Goal: Navigation & Orientation: Find specific page/section

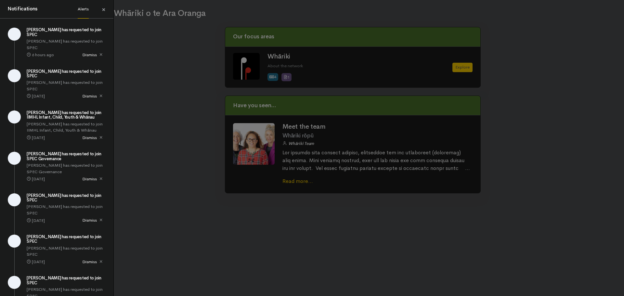
click at [104, 8] on span "×" at bounding box center [104, 9] width 4 height 9
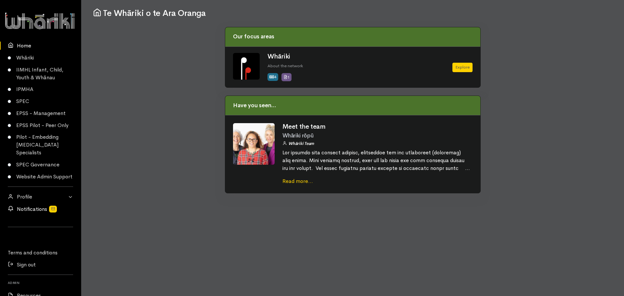
click at [45, 215] on link "Notifications" at bounding box center [40, 209] width 81 height 12
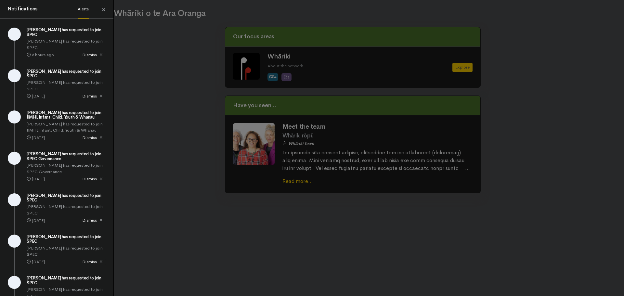
click at [102, 9] on span "×" at bounding box center [104, 9] width 4 height 9
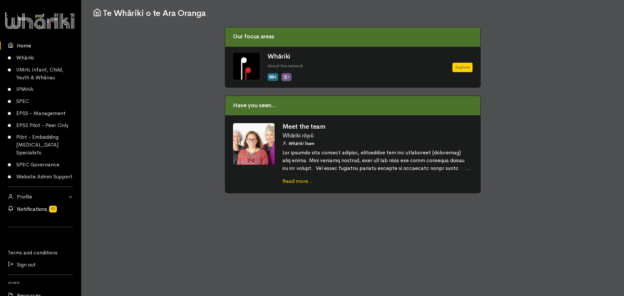
click at [36, 215] on link "Notifications" at bounding box center [40, 209] width 81 height 12
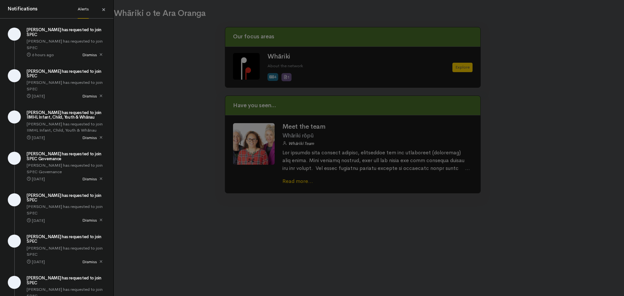
click at [101, 8] on link "×" at bounding box center [103, 10] width 19 height 18
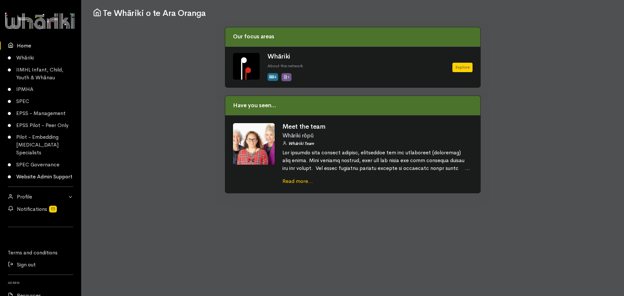
click at [38, 177] on link "Website Admin Support" at bounding box center [40, 177] width 81 height 12
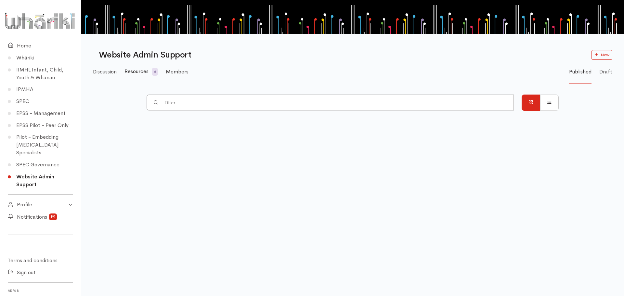
click at [140, 71] on span "Resources" at bounding box center [136, 71] width 24 height 7
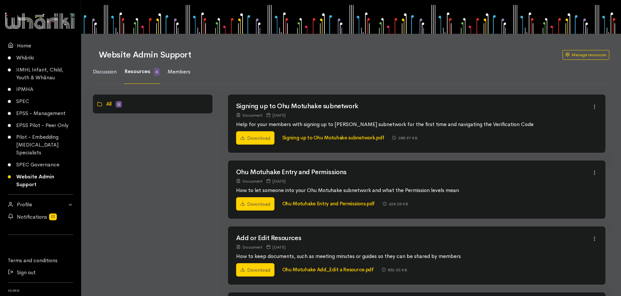
click at [181, 70] on span "Members" at bounding box center [179, 71] width 23 height 7
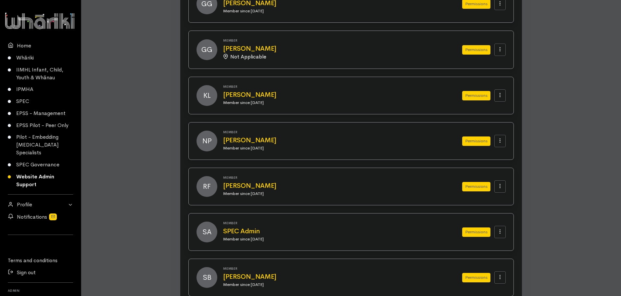
scroll to position [439, 0]
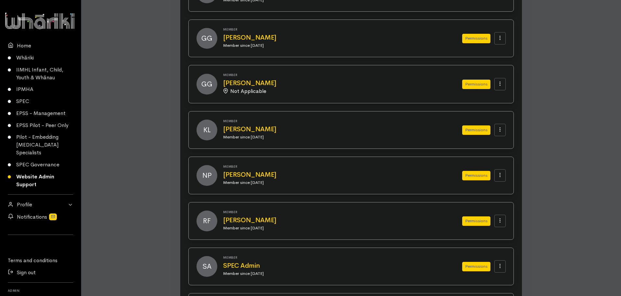
click at [205, 130] on span "KL" at bounding box center [207, 130] width 21 height 21
click at [249, 130] on h2 "Kathy Langlois" at bounding box center [335, 129] width 224 height 7
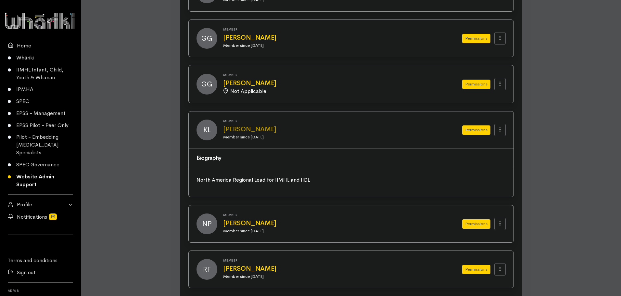
click at [249, 130] on h2 "Kathy Langlois" at bounding box center [335, 129] width 224 height 7
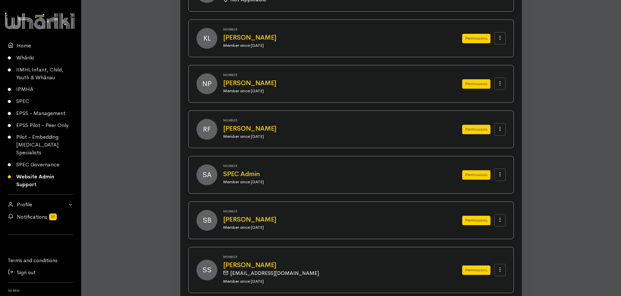
scroll to position [569, 0]
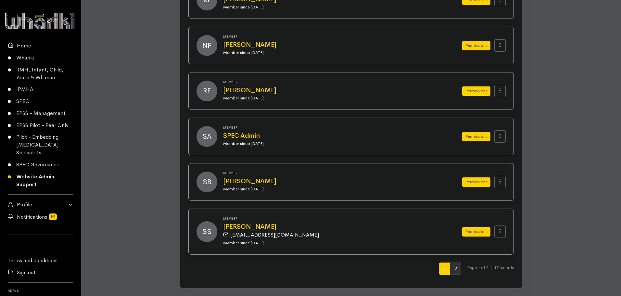
click at [455, 269] on span "2" at bounding box center [455, 269] width 11 height 12
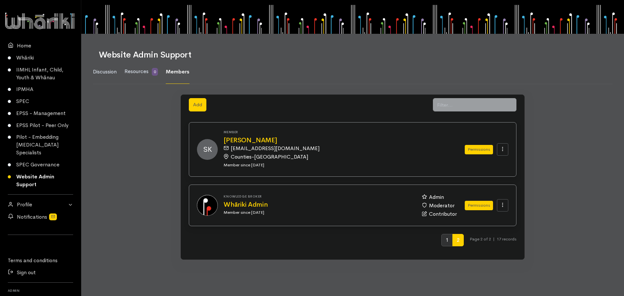
click at [442, 241] on span "1" at bounding box center [446, 240] width 11 height 12
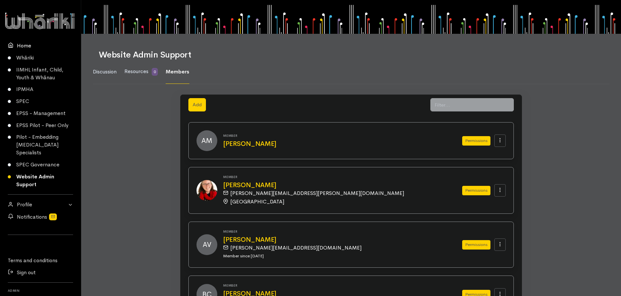
click at [25, 45] on link "Home" at bounding box center [40, 46] width 81 height 12
